Goal: Check status: Check status

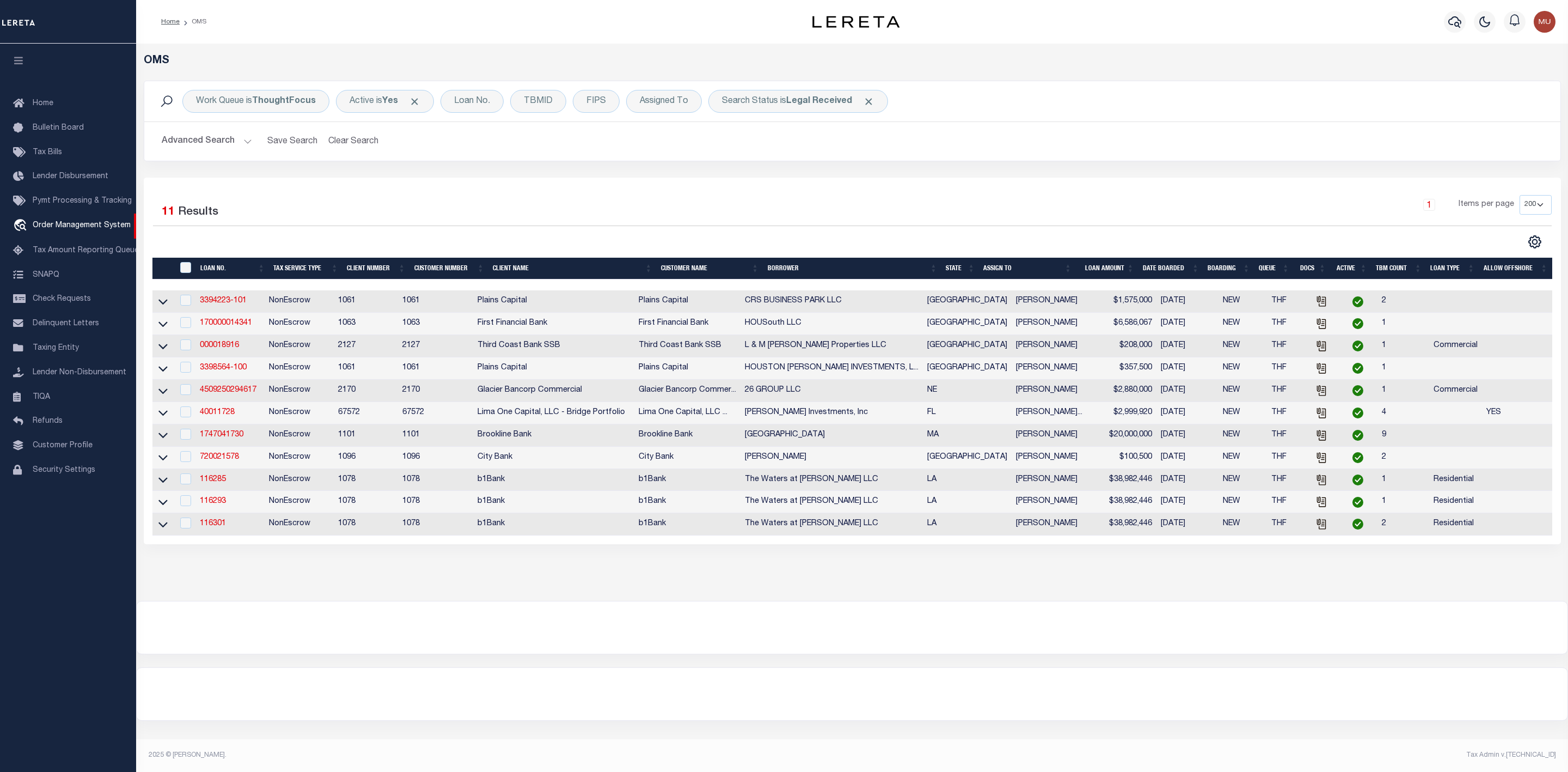
select select "200"
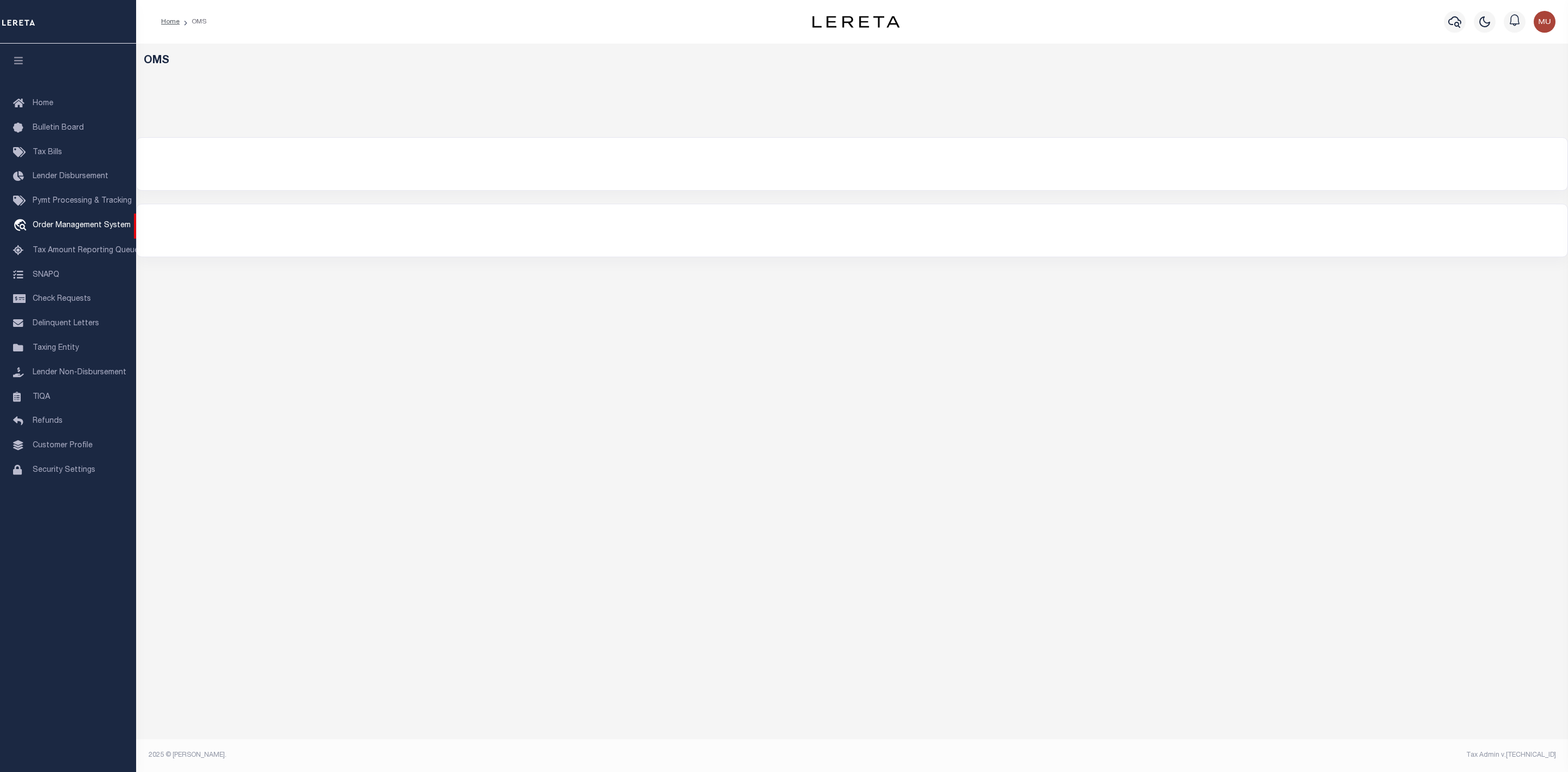
select select "200"
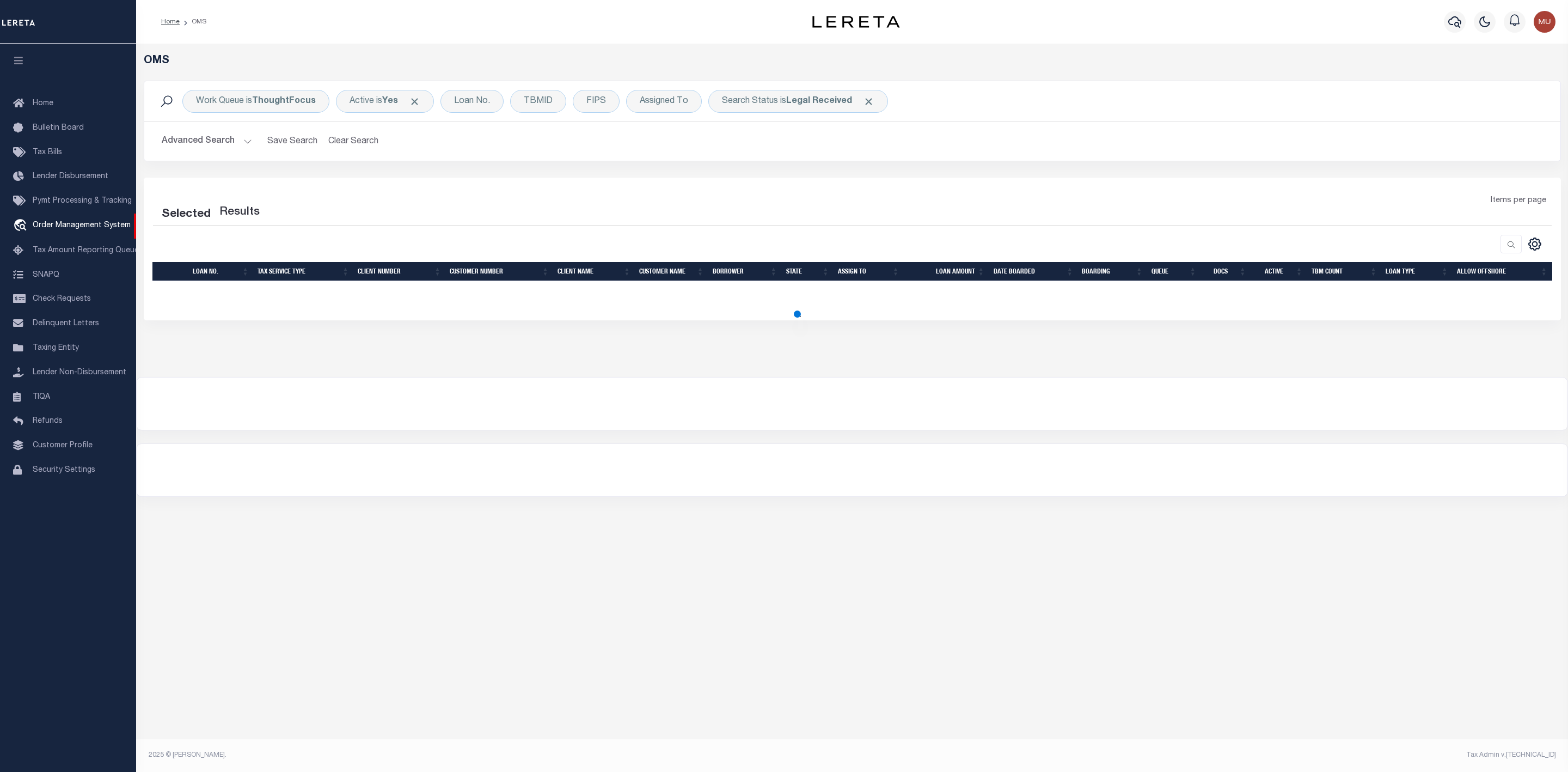
select select "200"
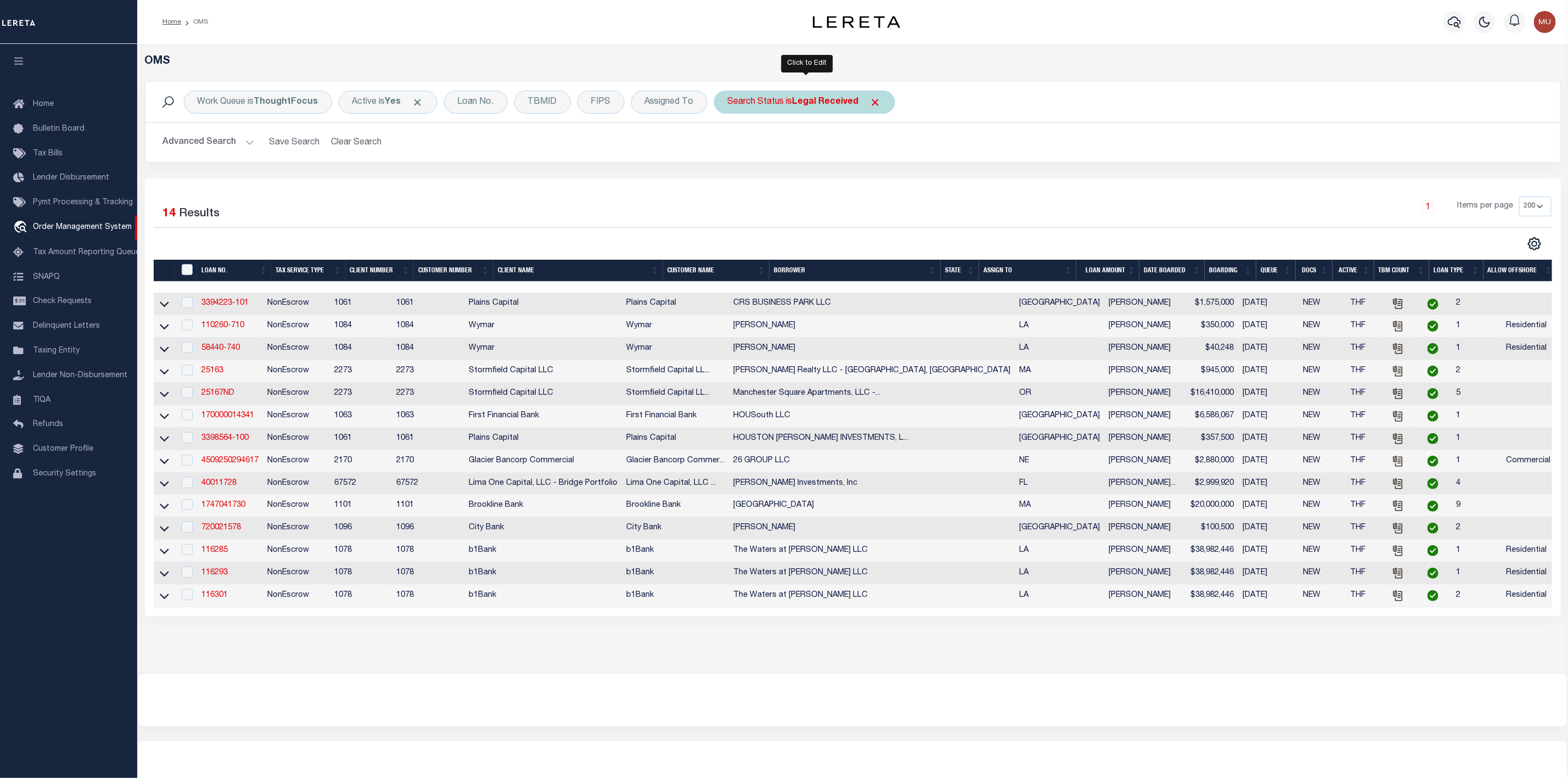
click at [770, 111] on div "Search Status is Legal Received" at bounding box center [804, 102] width 181 height 23
click at [772, 162] on select "Automated Search Bad Parcel Complete Duplicate Parcel High Dollar Reporting In …" at bounding box center [809, 156] width 162 height 21
select select "IP"
click at [730, 146] on select "Automated Search Bad Parcel Complete Duplicate Parcel High Dollar Reporting In …" at bounding box center [809, 156] width 162 height 21
click at [872, 181] on input "Apply" at bounding box center [873, 179] width 32 height 19
